Goal: Task Accomplishment & Management: Use online tool/utility

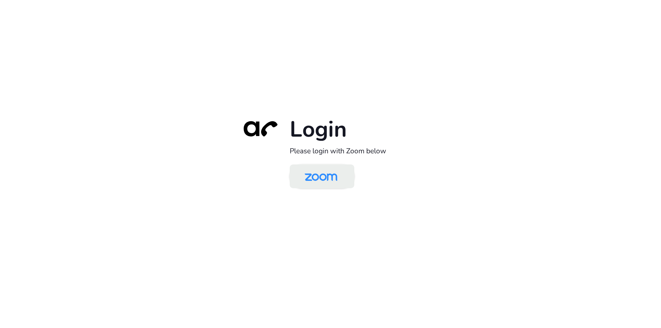
click at [303, 177] on img at bounding box center [320, 177] width 47 height 22
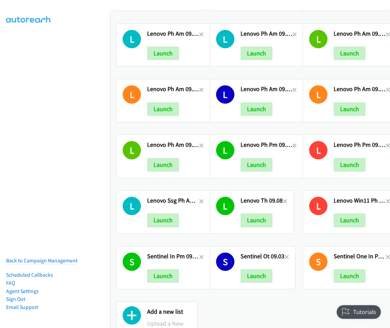
scroll to position [176, 0]
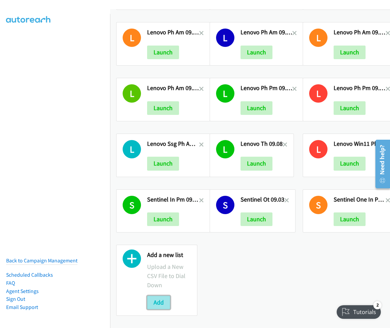
click at [163, 296] on button "Add" at bounding box center [158, 303] width 23 height 14
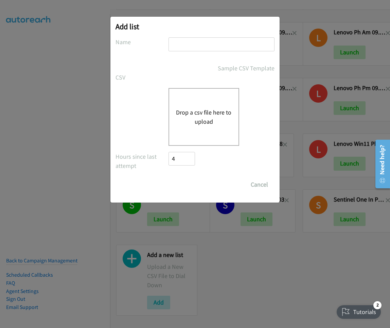
click at [200, 44] on input "text" at bounding box center [222, 44] width 106 height 14
click at [189, 120] on button "Drop a csv file here to upload" at bounding box center [204, 117] width 56 height 18
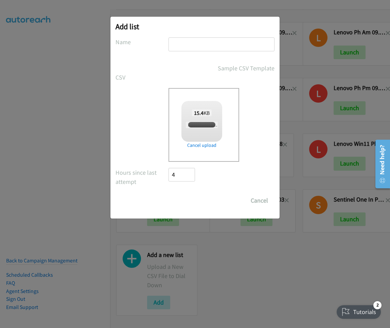
checkbox input "true"
click at [217, 49] on input "text" at bounding box center [222, 44] width 106 height 14
type input "Lenovo PH AM 09.22"
click at [195, 199] on input "Save List" at bounding box center [187, 201] width 36 height 14
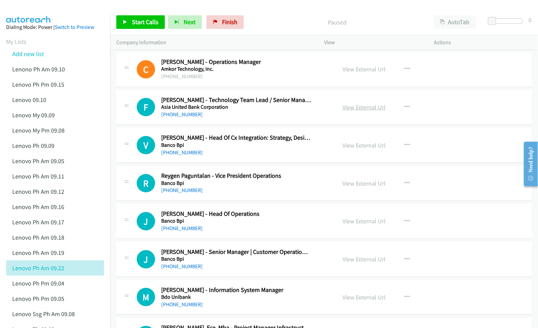
click at [357, 107] on link "View External Url" at bounding box center [363, 107] width 43 height 8
click at [355, 147] on link "View External Url" at bounding box center [363, 145] width 43 height 8
click at [349, 182] on link "View External Url" at bounding box center [363, 183] width 43 height 8
click at [357, 221] on link "View External Url" at bounding box center [363, 221] width 43 height 8
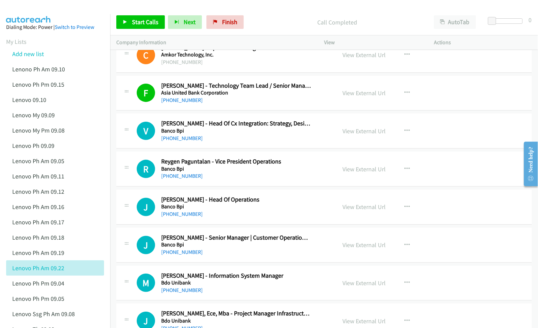
scroll to position [45, 0]
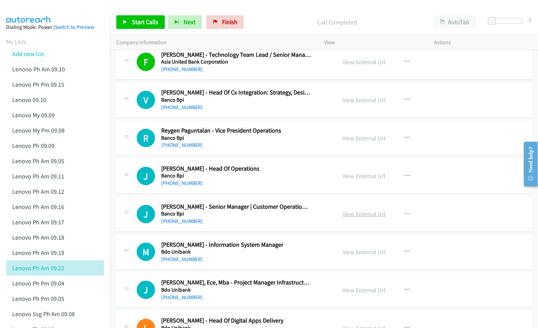
click at [357, 213] on link "View External Url" at bounding box center [363, 214] width 43 height 8
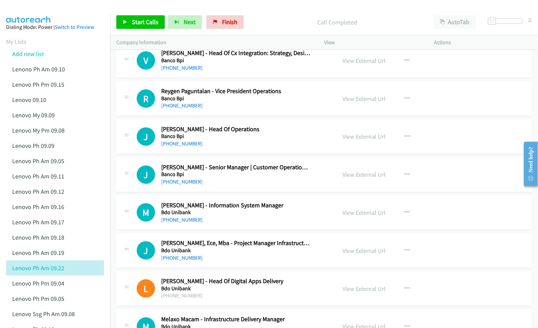
scroll to position [90, 0]
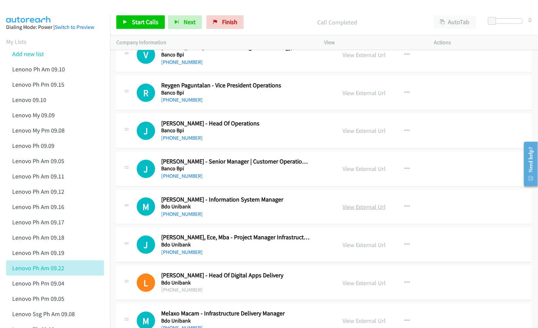
click at [351, 205] on link "View External Url" at bounding box center [363, 207] width 43 height 8
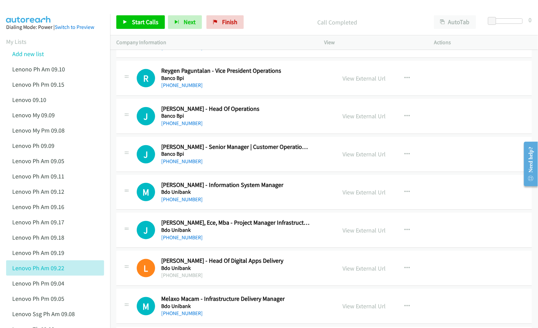
scroll to position [136, 0]
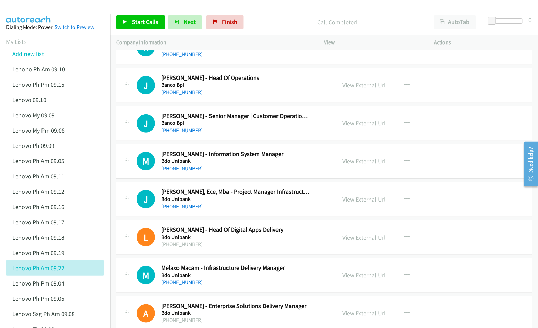
click at [355, 199] on link "View External Url" at bounding box center [363, 199] width 43 height 8
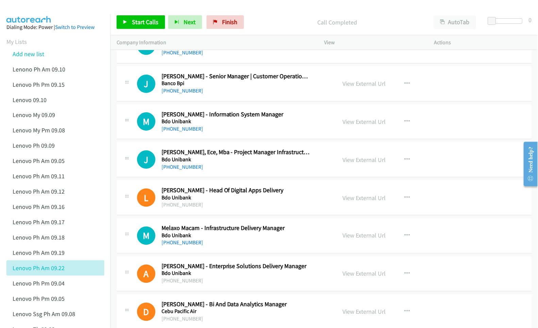
scroll to position [181, 0]
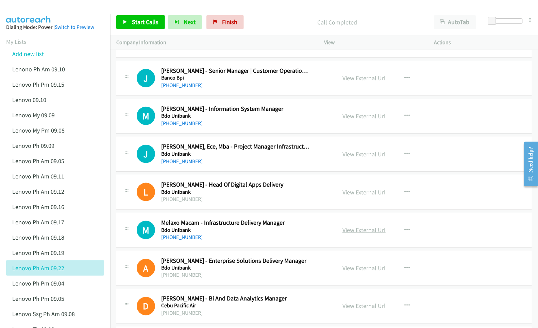
click at [353, 231] on link "View External Url" at bounding box center [363, 230] width 43 height 8
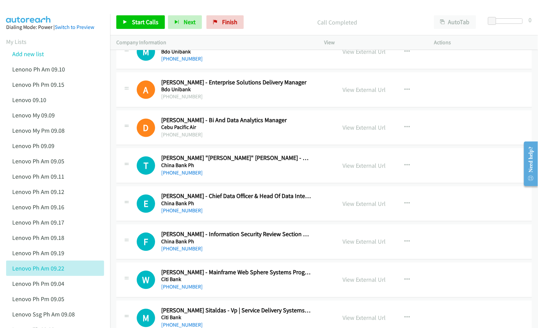
scroll to position [362, 0]
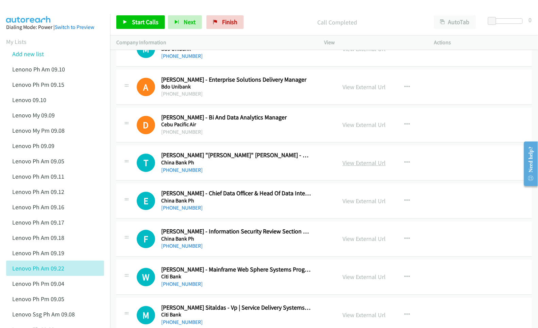
click at [356, 165] on link "View External Url" at bounding box center [363, 163] width 43 height 8
click at [357, 203] on link "View External Url" at bounding box center [363, 201] width 43 height 8
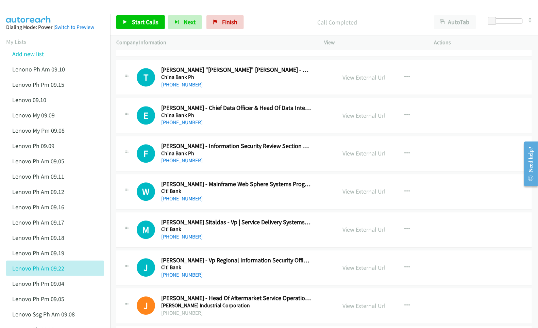
scroll to position [453, 0]
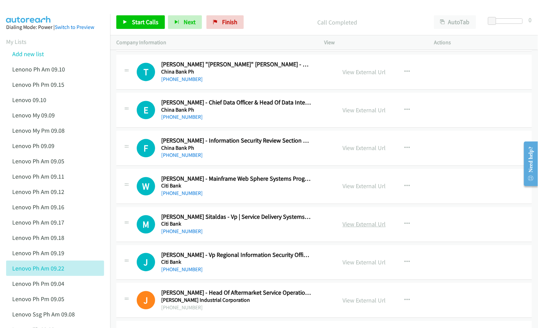
click at [352, 225] on link "View External Url" at bounding box center [363, 224] width 43 height 8
click at [356, 264] on link "View External Url" at bounding box center [363, 262] width 43 height 8
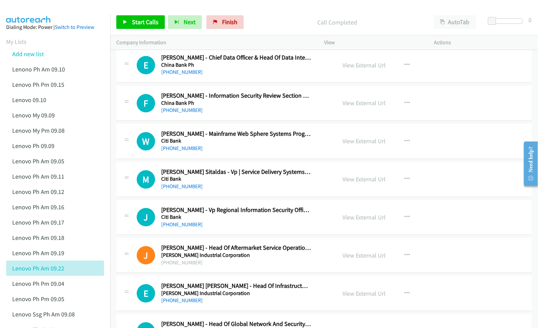
scroll to position [544, 0]
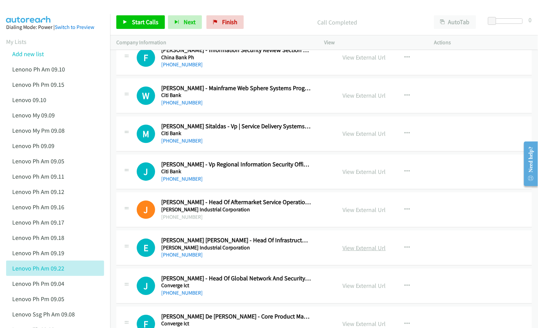
click at [358, 250] on link "View External Url" at bounding box center [363, 248] width 43 height 8
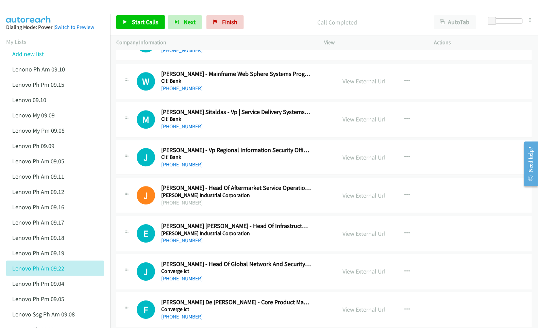
scroll to position [589, 0]
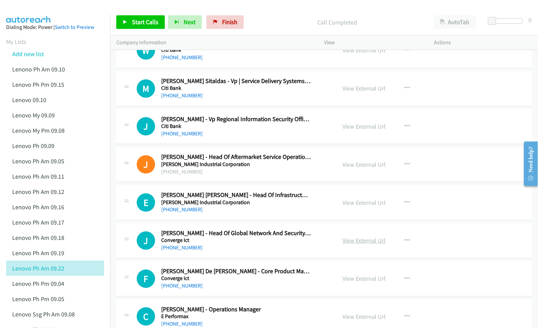
click at [356, 242] on link "View External Url" at bounding box center [363, 240] width 43 height 8
click at [360, 280] on link "View External Url" at bounding box center [363, 278] width 43 height 8
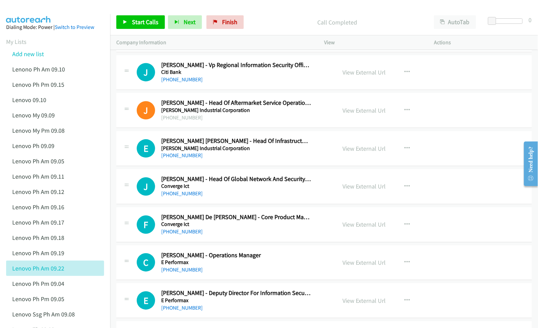
scroll to position [680, 0]
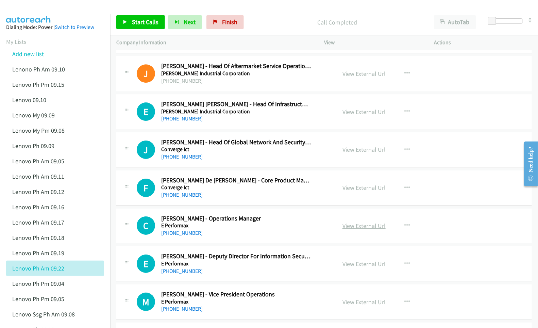
click at [371, 228] on link "View External Url" at bounding box center [363, 226] width 43 height 8
click at [356, 265] on link "View External Url" at bounding box center [363, 264] width 43 height 8
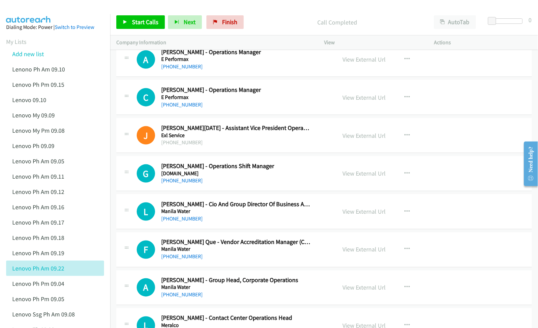
scroll to position [1042, 0]
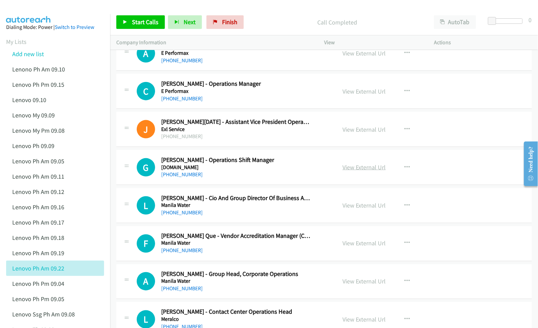
click at [364, 171] on link "View External Url" at bounding box center [363, 167] width 43 height 8
click at [350, 209] on link "View External Url" at bounding box center [363, 205] width 43 height 8
click at [352, 245] on link "View External Url" at bounding box center [363, 243] width 43 height 8
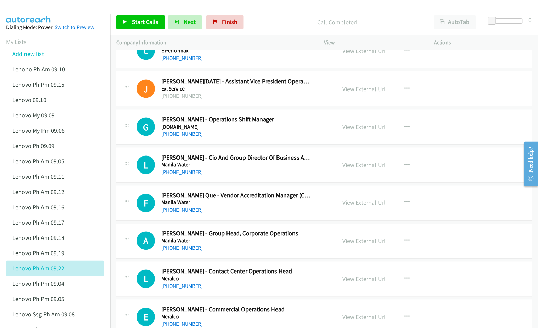
scroll to position [1087, 0]
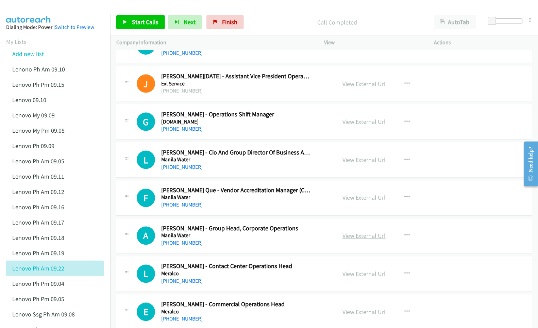
click at [347, 238] on link "View External Url" at bounding box center [363, 236] width 43 height 8
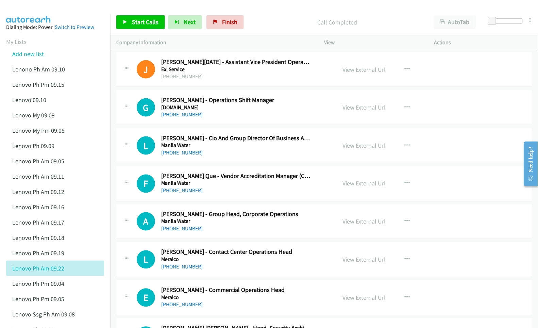
scroll to position [1133, 0]
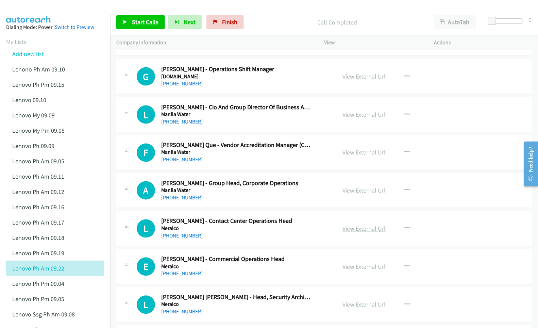
click at [356, 230] on link "View External Url" at bounding box center [363, 229] width 43 height 8
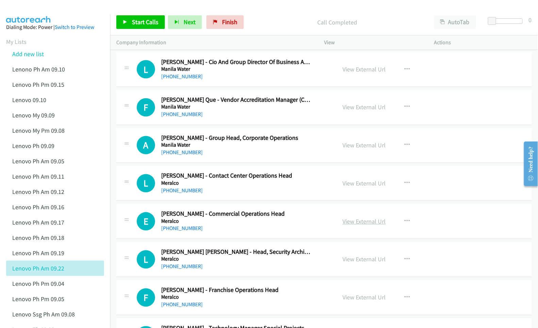
click at [359, 225] on link "View External Url" at bounding box center [363, 221] width 43 height 8
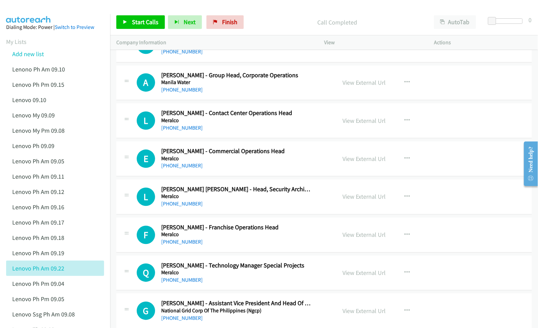
scroll to position [1269, 0]
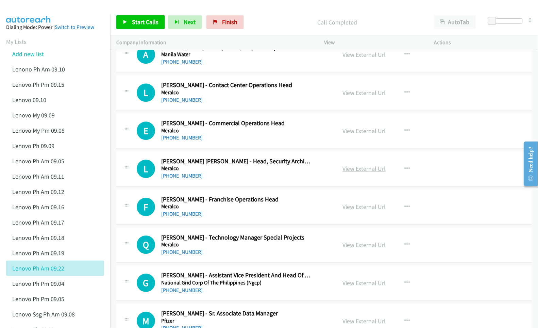
click at [358, 172] on link "View External Url" at bounding box center [363, 168] width 43 height 8
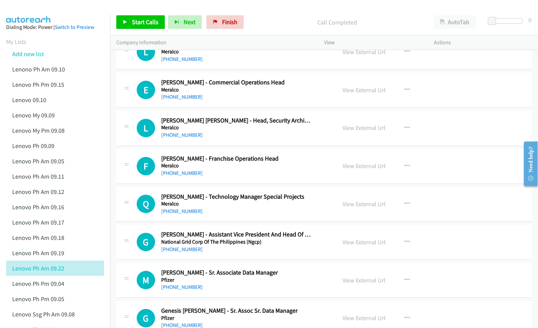
scroll to position [1314, 0]
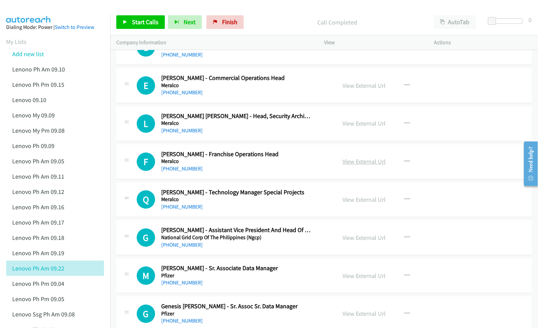
click at [362, 165] on link "View External Url" at bounding box center [363, 161] width 43 height 8
